Goal: Task Accomplishment & Management: Manage account settings

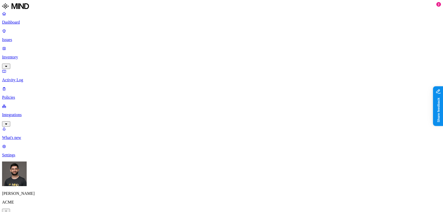
click at [37, 113] on p "Integrations" at bounding box center [221, 115] width 439 height 5
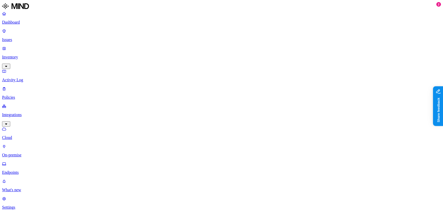
click at [43, 170] on p "Endpoints" at bounding box center [221, 172] width 439 height 5
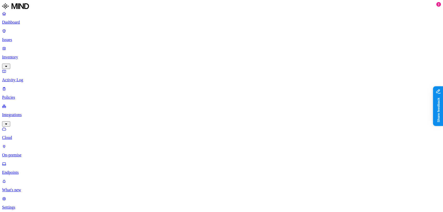
click at [13, 95] on p "Policies" at bounding box center [221, 97] width 439 height 5
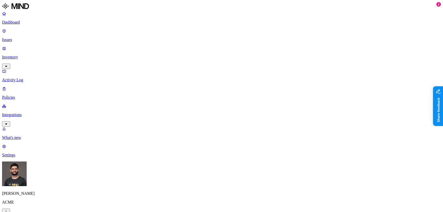
click at [114, 40] on div "Endpoint" at bounding box center [114, 47] width 0 height 14
